Goal: Information Seeking & Learning: Learn about a topic

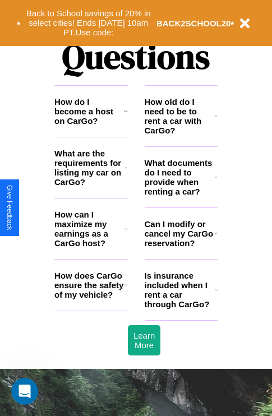
scroll to position [1358, 0]
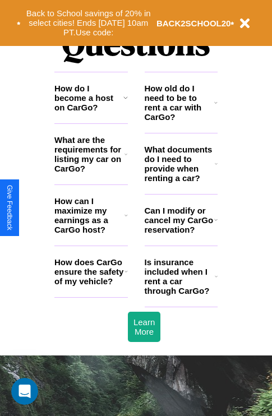
click at [91, 286] on h3 "How does CarGo ensure the safety of my vehicle?" at bounding box center [89, 271] width 70 height 29
click at [91, 112] on h3 "How do I become a host on CarGo?" at bounding box center [88, 97] width 69 height 29
click at [180, 120] on h3 "How old do I need to be to rent a car with CarGo?" at bounding box center [180, 102] width 70 height 38
click at [91, 286] on h3 "How does CarGo ensure the safety of my vehicle?" at bounding box center [89, 271] width 70 height 29
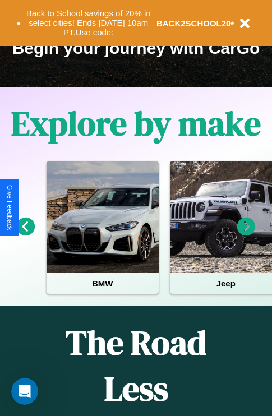
scroll to position [173, 0]
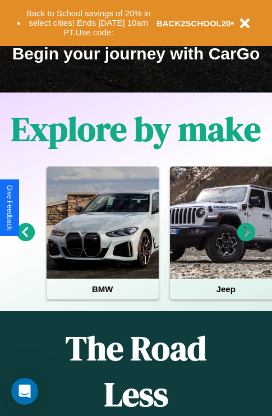
click at [246, 240] on icon at bounding box center [246, 232] width 18 height 18
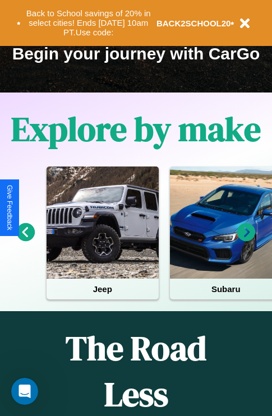
click at [246, 240] on icon at bounding box center [246, 232] width 18 height 18
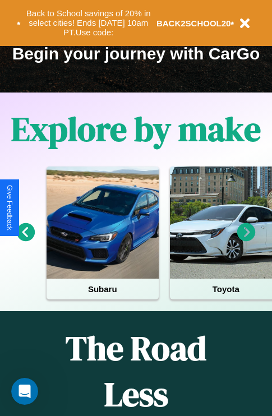
click at [25, 240] on icon at bounding box center [26, 232] width 18 height 18
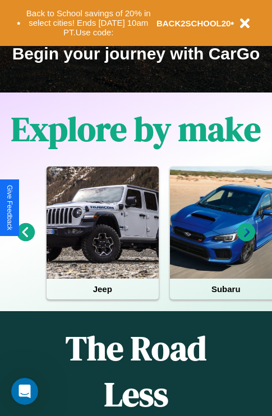
click at [246, 240] on icon at bounding box center [246, 232] width 18 height 18
